Goal: Check status: Check status

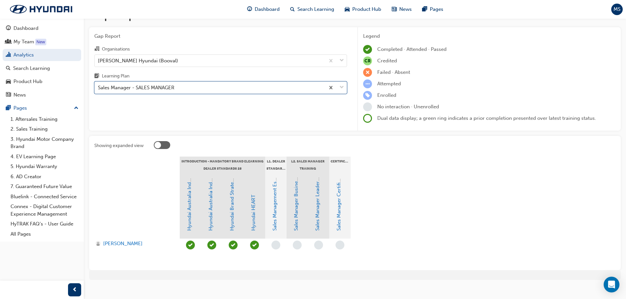
scroll to position [24, 0]
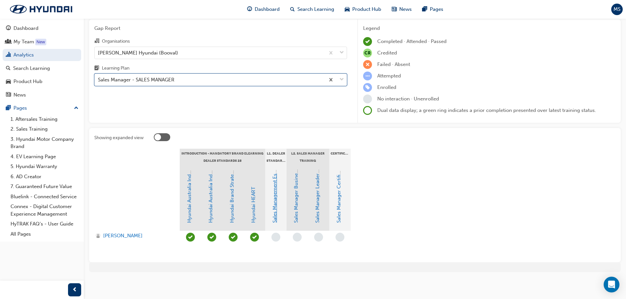
click at [276, 202] on link "Sales Management Essentials - Level 1" at bounding box center [275, 179] width 6 height 87
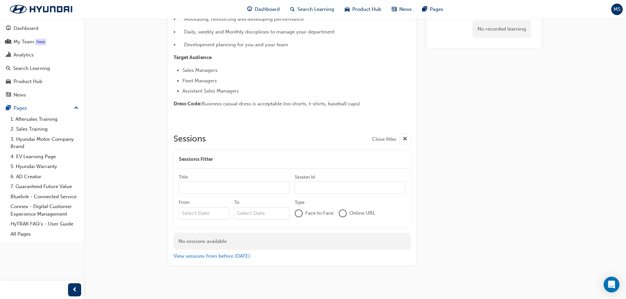
scroll to position [213, 0]
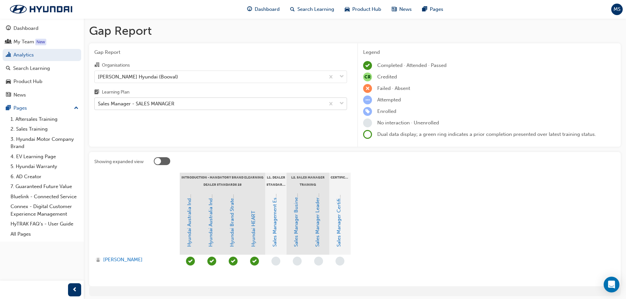
click at [186, 99] on div "Sales Manager - SALES MANAGER" at bounding box center [210, 104] width 230 height 12
click at [99, 101] on input "Learning Plan Sales Manager - SALES MANAGER" at bounding box center [98, 104] width 1 height 6
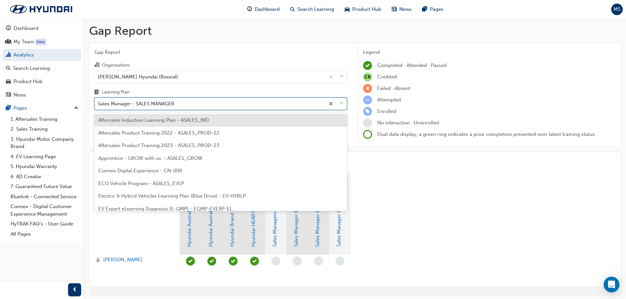
scroll to position [274, 0]
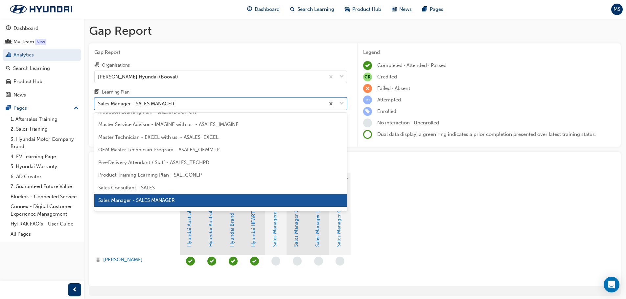
click at [176, 187] on div "Sales Consultant - SALES" at bounding box center [220, 188] width 253 height 13
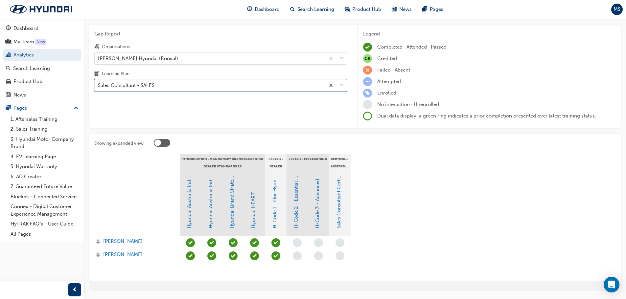
scroll to position [37, 0]
